Goal: Task Accomplishment & Management: Use online tool/utility

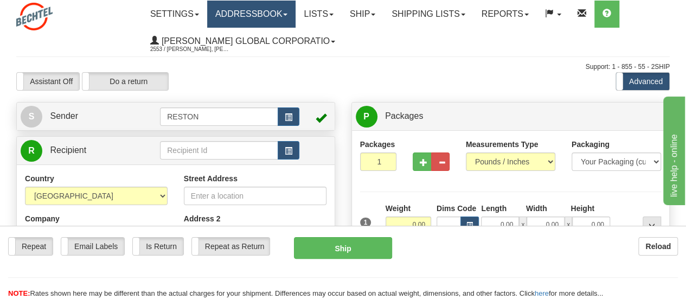
click at [290, 19] on link "Addressbook" at bounding box center [251, 14] width 89 height 27
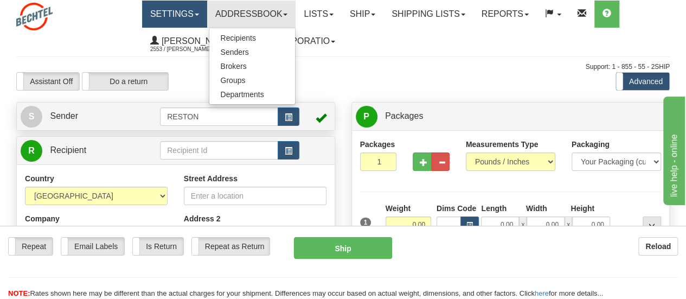
click at [199, 14] on span at bounding box center [197, 15] width 4 height 2
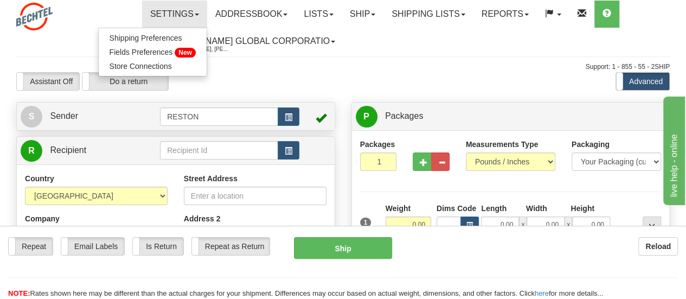
click at [79, 23] on div at bounding box center [66, 17] width 101 height 28
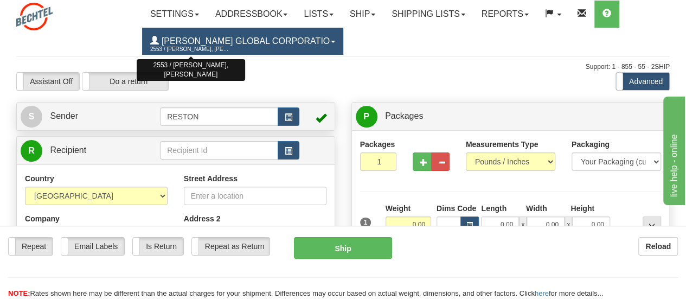
click at [199, 47] on span "2553 / [PERSON_NAME], [PERSON_NAME]" at bounding box center [190, 49] width 81 height 11
click at [202, 48] on span "2553 / [PERSON_NAME], [PERSON_NAME]" at bounding box center [190, 49] width 81 height 11
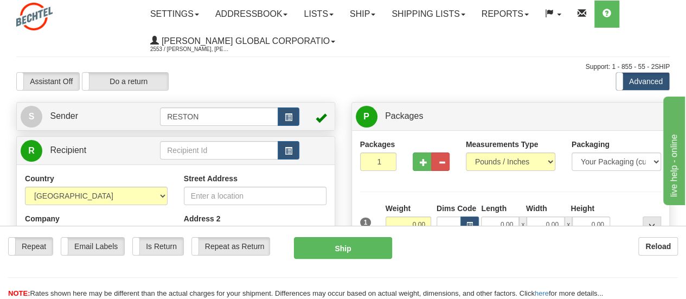
click at [411, 54] on ul "Settings Shipping Preferences Fields Preferences New Store Connections Addressb…" at bounding box center [405, 28] width 527 height 54
click at [384, 20] on link "Ship" at bounding box center [363, 14] width 42 height 27
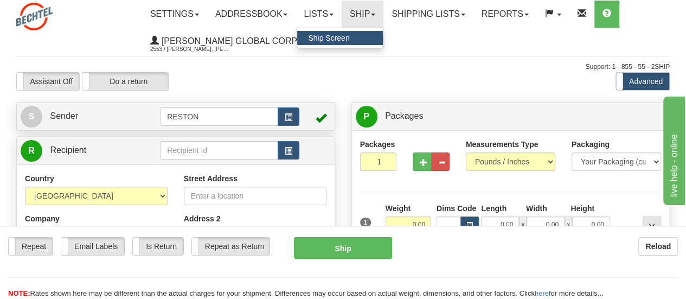
click at [348, 37] on span "Ship Screen" at bounding box center [328, 38] width 41 height 9
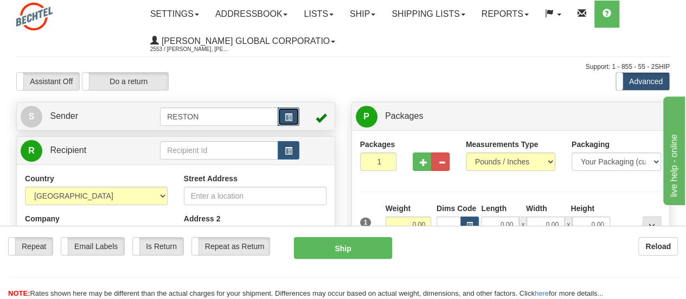
click at [285, 116] on span "button" at bounding box center [289, 117] width 8 height 7
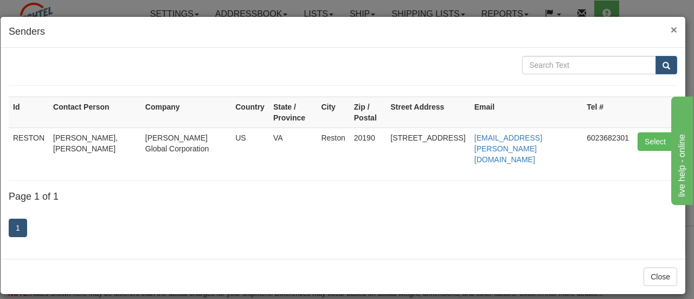
click at [675, 27] on span "×" at bounding box center [674, 29] width 7 height 12
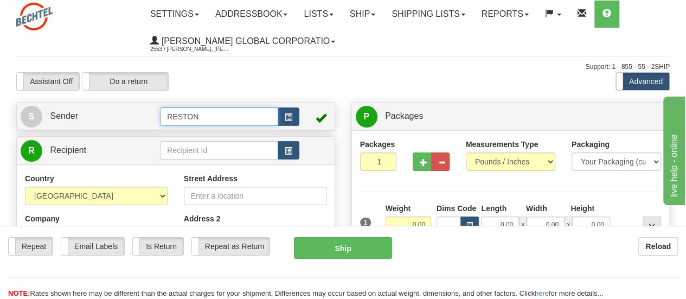
drag, startPoint x: 220, startPoint y: 122, endPoint x: 138, endPoint y: 110, distance: 82.8
click at [138, 110] on tr "S Sender RESTON" at bounding box center [176, 116] width 310 height 22
click at [220, 117] on input "text" at bounding box center [219, 116] width 118 height 18
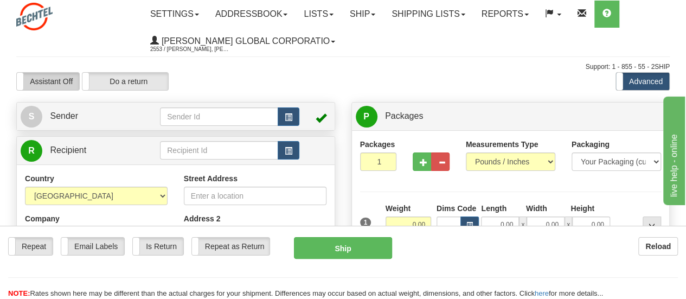
click at [59, 80] on label "Assistant Off" at bounding box center [48, 81] width 62 height 17
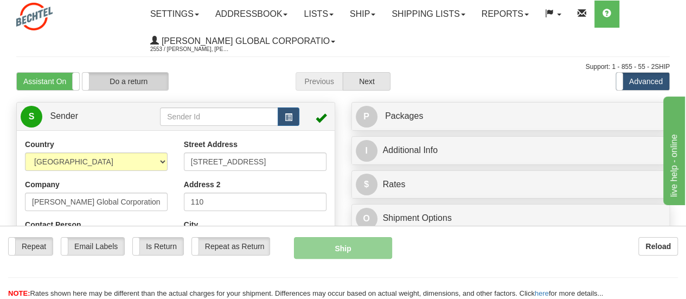
click at [129, 75] on label "Do a return" at bounding box center [125, 81] width 86 height 17
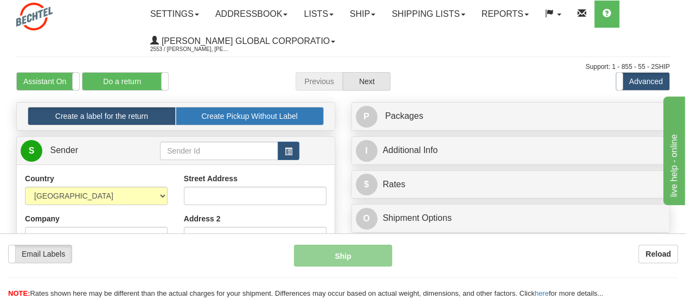
click at [233, 113] on label "Create Pickup Without Label" at bounding box center [250, 116] width 148 height 18
radio input "true"
